Goal: Transaction & Acquisition: Purchase product/service

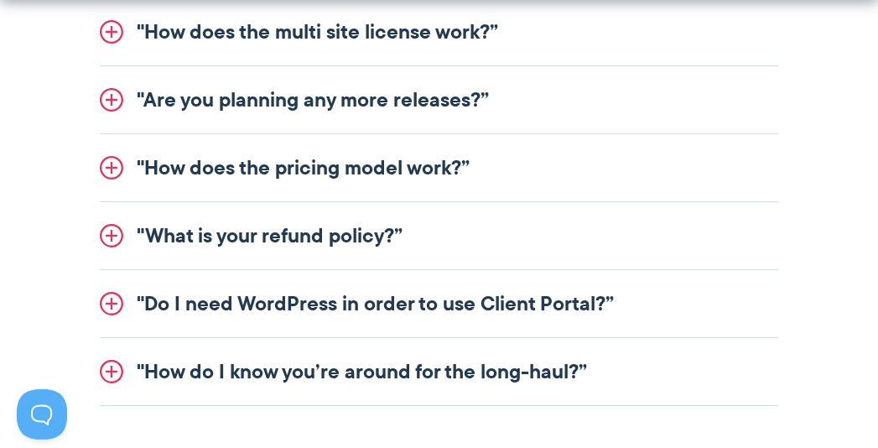
scroll to position [2398, 0]
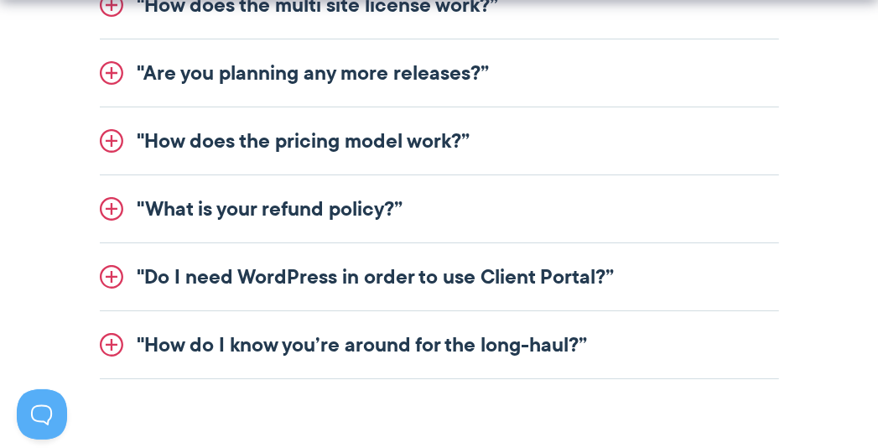
click at [387, 138] on link ""How does the pricing model work?”" at bounding box center [439, 140] width 679 height 67
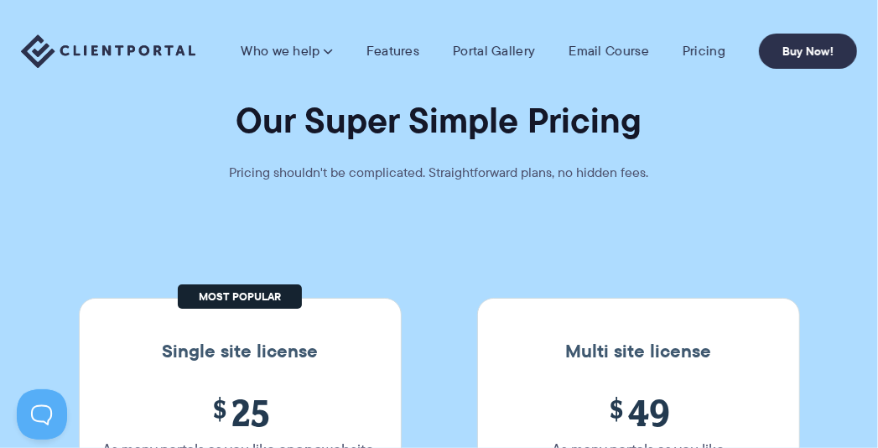
scroll to position [0, 0]
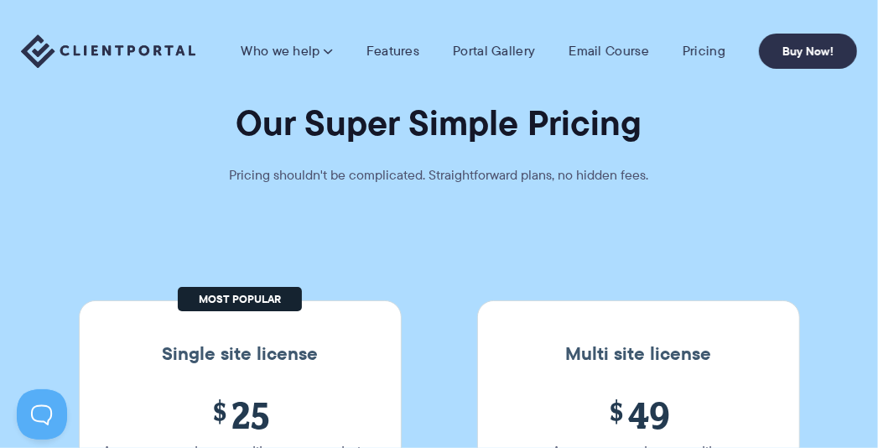
click at [519, 39] on nav "Who we help Who we help View pricing Agencies See how Client Portal can help gi…" at bounding box center [549, 51] width 616 height 35
click at [511, 49] on link "Portal Gallery" at bounding box center [494, 51] width 82 height 17
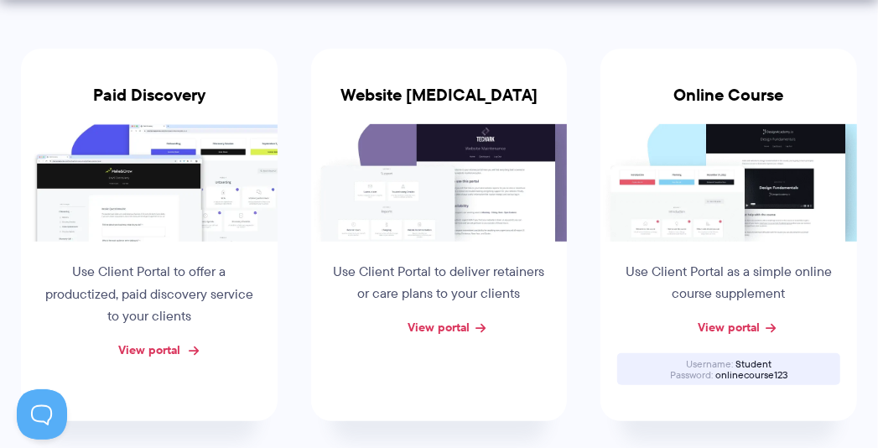
click at [137, 347] on link "View portal" at bounding box center [149, 350] width 62 height 18
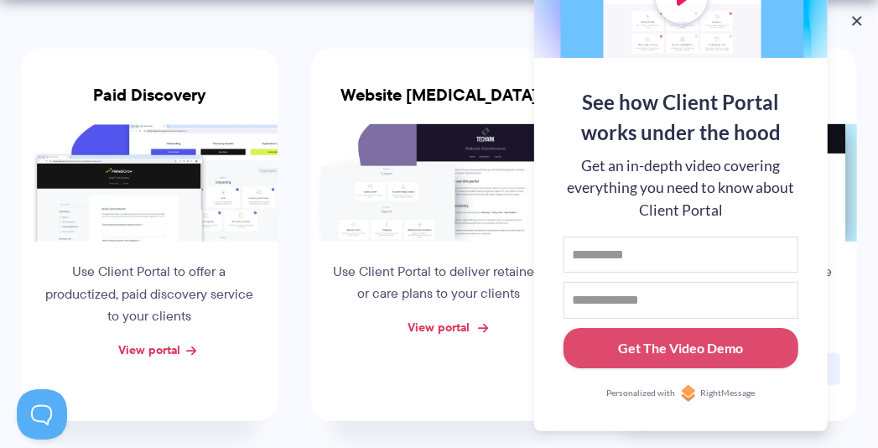
click at [457, 324] on link "View portal" at bounding box center [439, 327] width 62 height 18
click at [862, 18] on button at bounding box center [857, 21] width 20 height 20
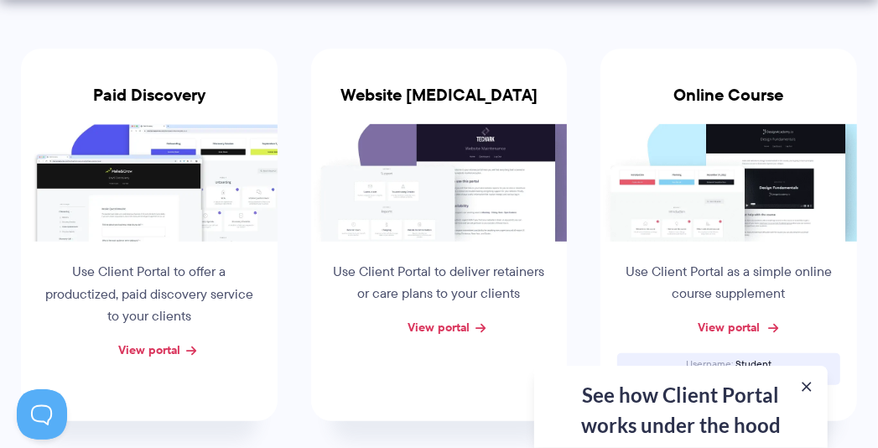
click at [725, 332] on link "View portal" at bounding box center [729, 327] width 62 height 18
click at [809, 392] on button at bounding box center [807, 387] width 20 height 20
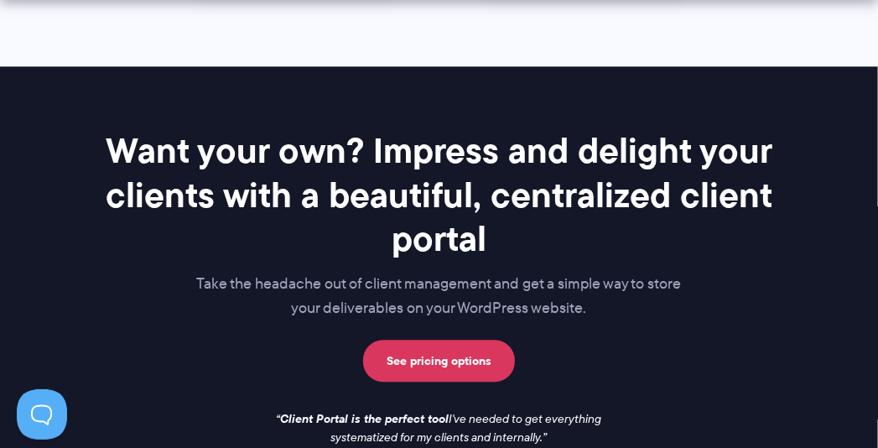
scroll to position [1927, 0]
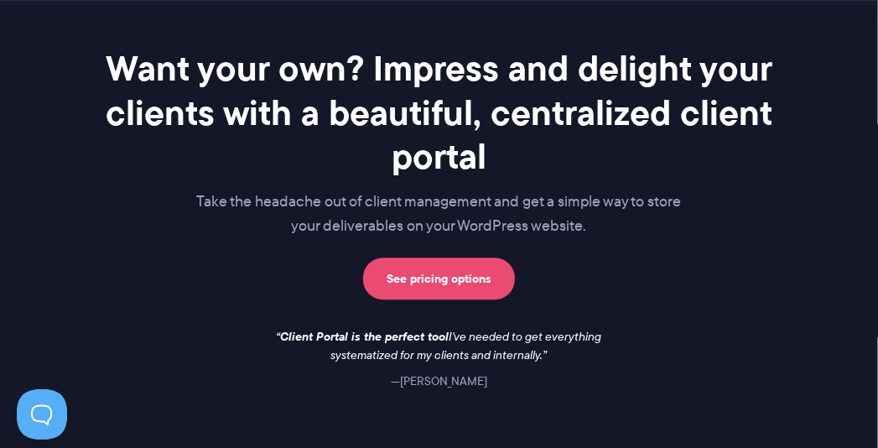
click at [458, 282] on link "See pricing options" at bounding box center [439, 278] width 152 height 42
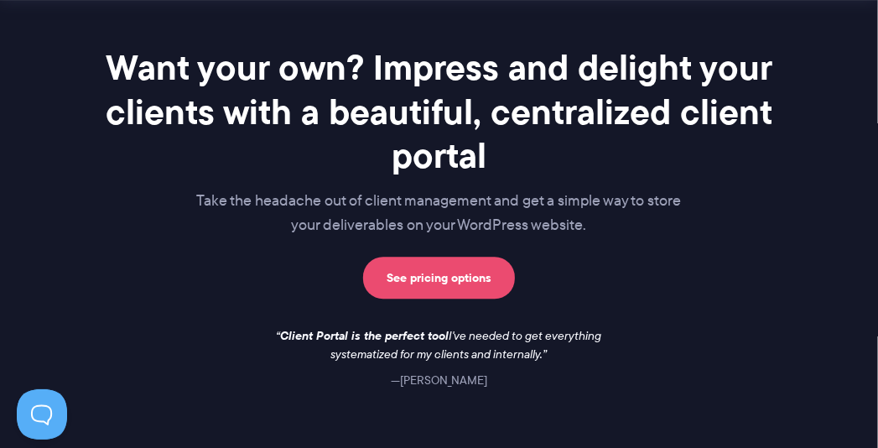
scroll to position [2010, 0]
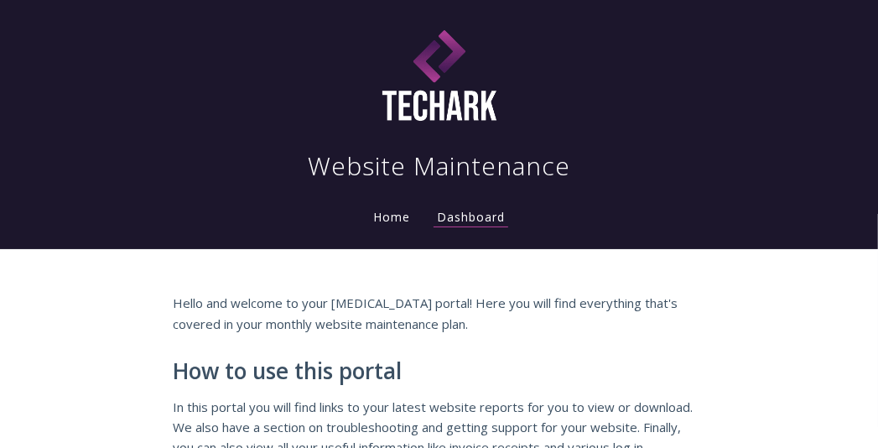
click at [391, 218] on link "Home" at bounding box center [392, 217] width 44 height 16
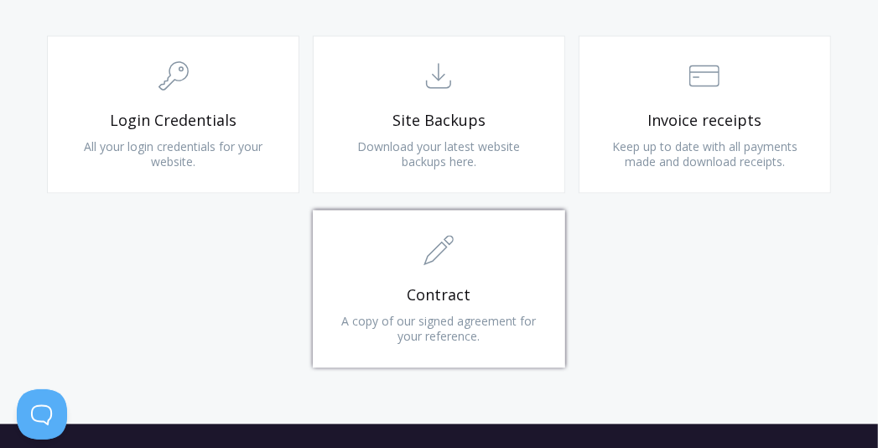
scroll to position [1677, 0]
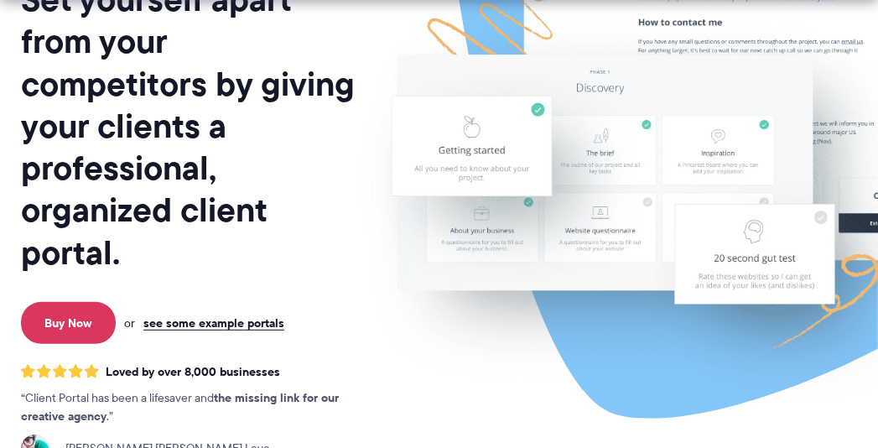
scroll to position [249, 0]
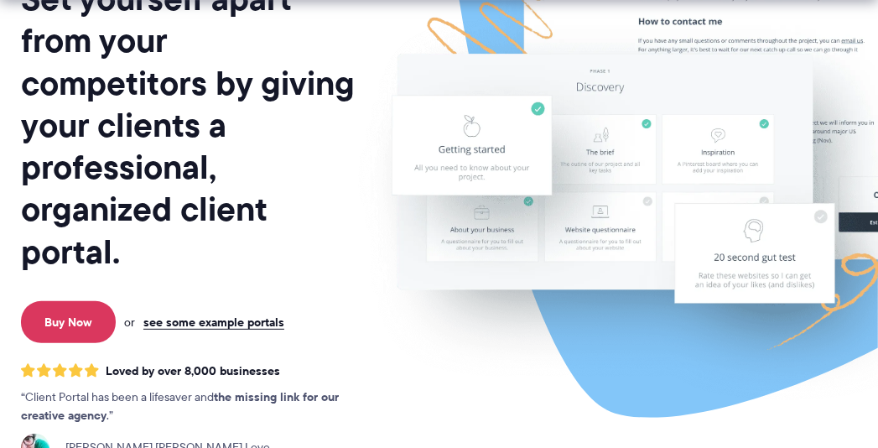
drag, startPoint x: 0, startPoint y: 0, endPoint x: 402, endPoint y: 217, distance: 456.7
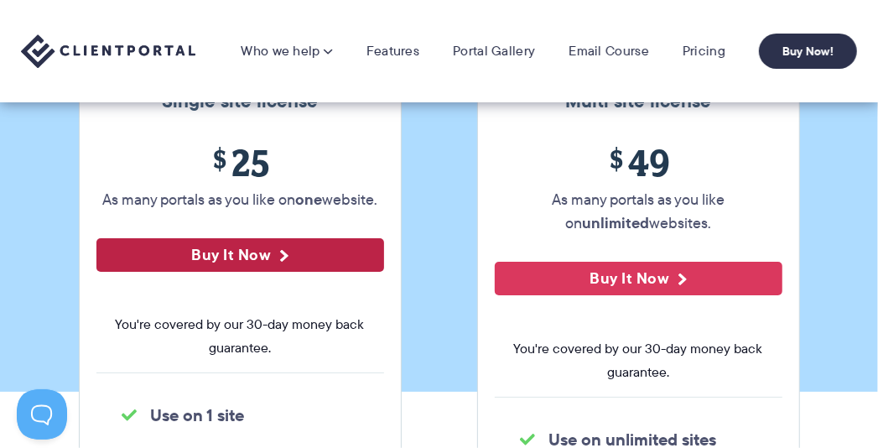
scroll to position [252, 0]
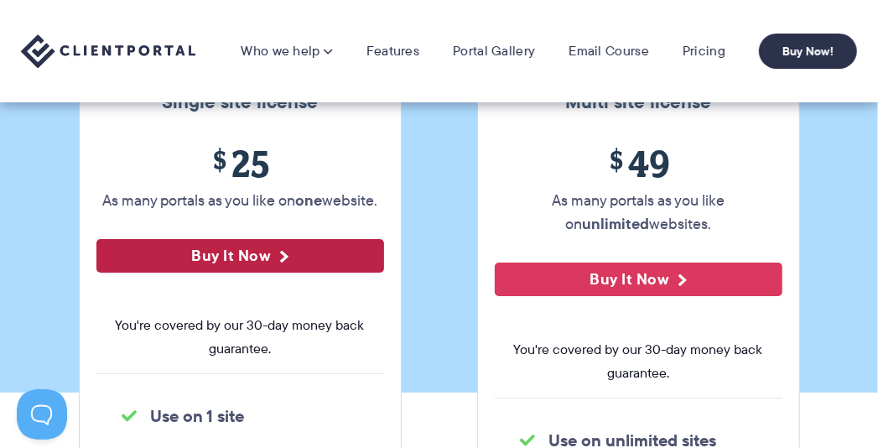
click at [274, 254] on button "Buy It Now" at bounding box center [240, 256] width 288 height 34
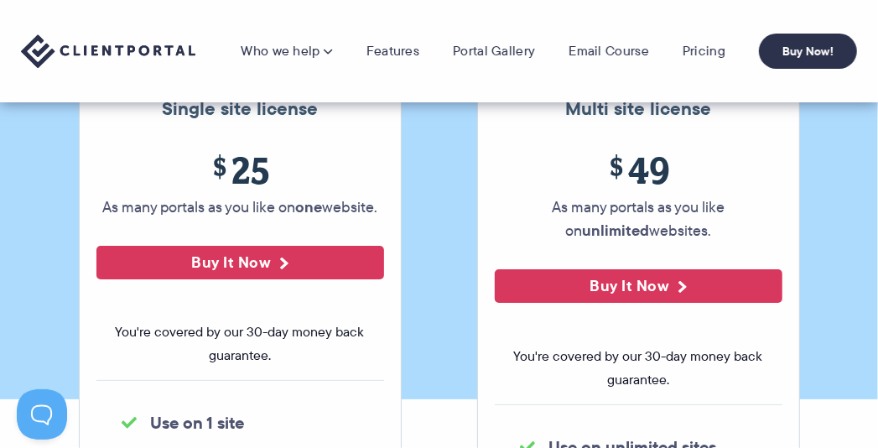
scroll to position [243, 0]
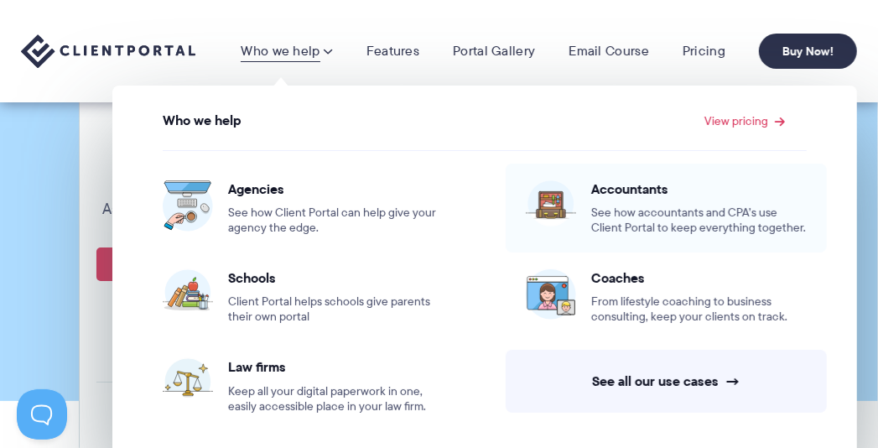
click at [618, 184] on span "Accountants" at bounding box center [699, 188] width 216 height 17
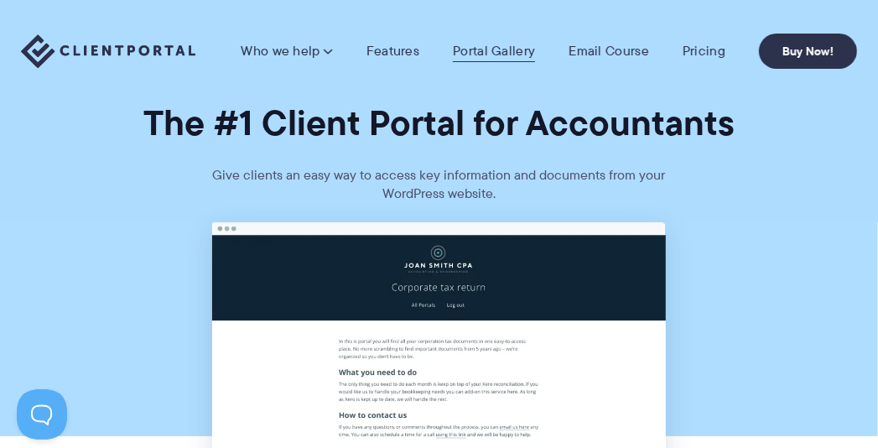
click at [491, 43] on link "Portal Gallery" at bounding box center [494, 51] width 82 height 17
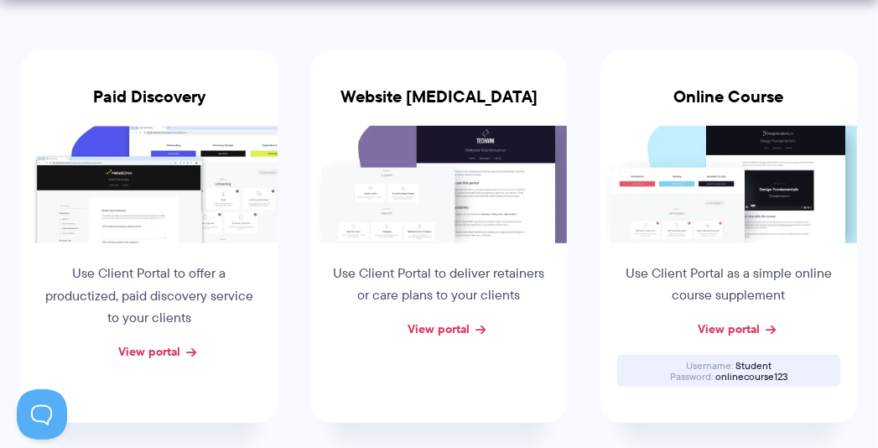
scroll to position [334, 0]
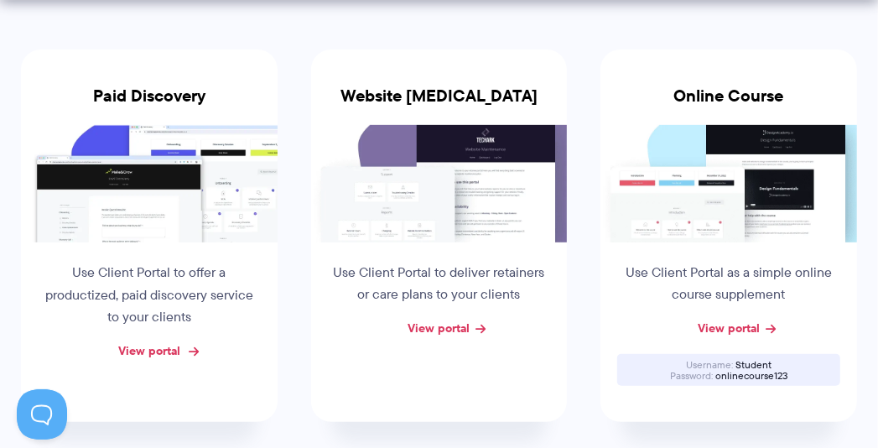
click at [171, 348] on link "View portal" at bounding box center [149, 350] width 62 height 18
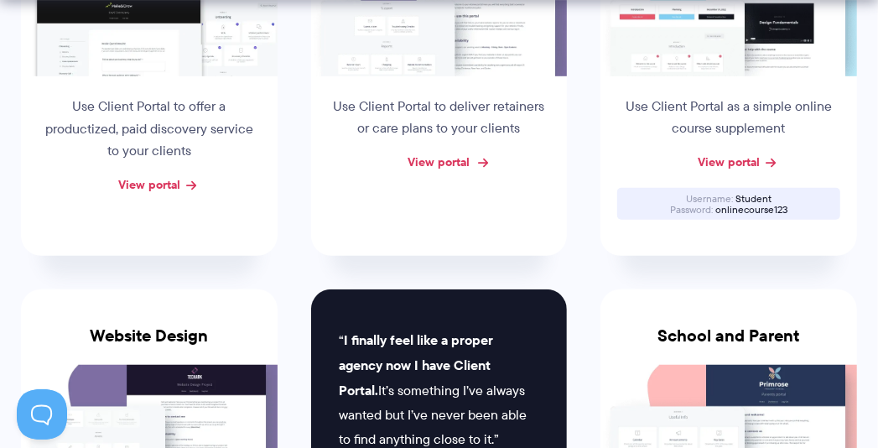
scroll to position [502, 0]
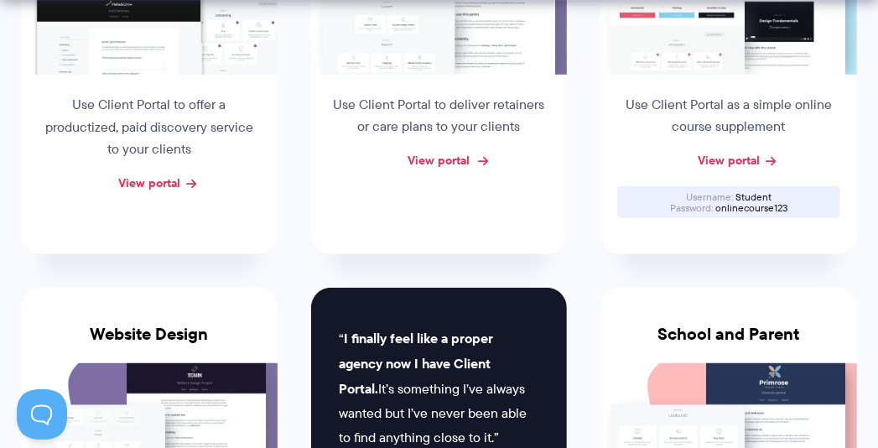
click at [458, 157] on link "View portal" at bounding box center [439, 160] width 62 height 18
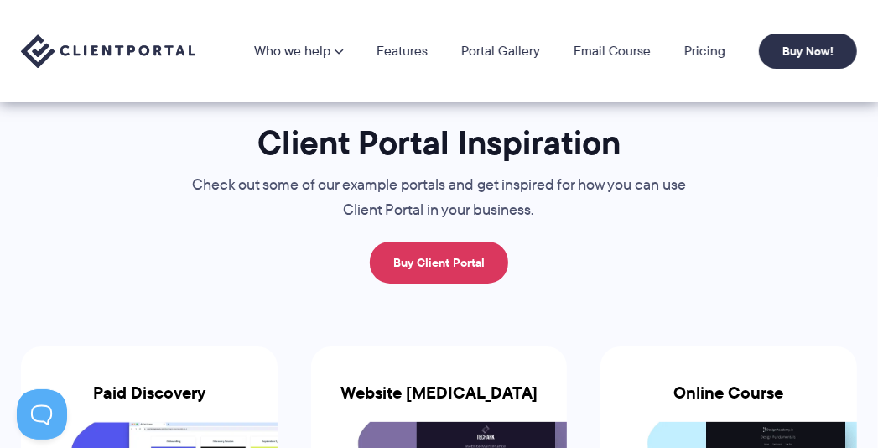
scroll to position [0, 0]
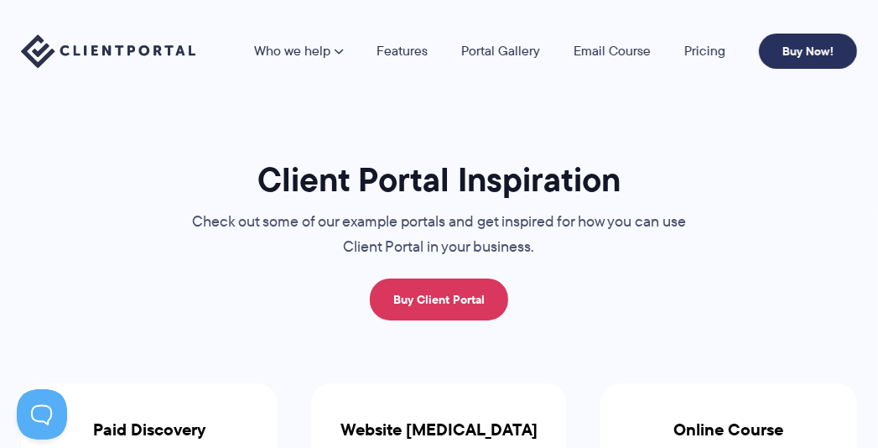
click at [803, 50] on link "Buy Now!" at bounding box center [808, 51] width 98 height 35
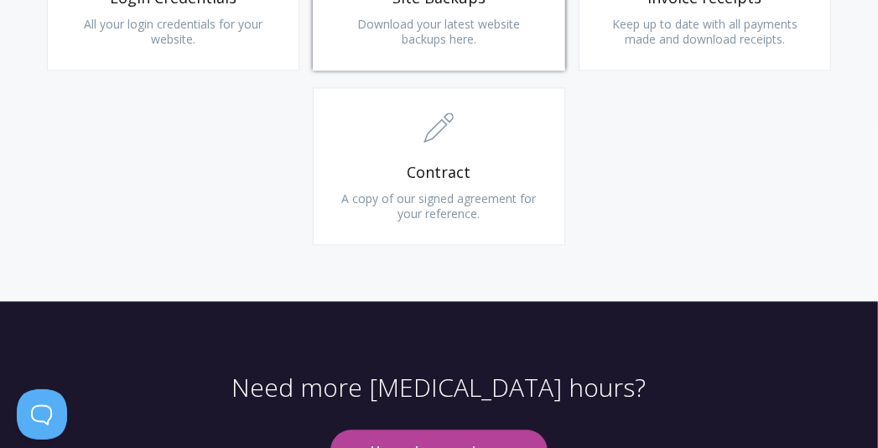
scroll to position [1805, 0]
